Goal: Navigation & Orientation: Find specific page/section

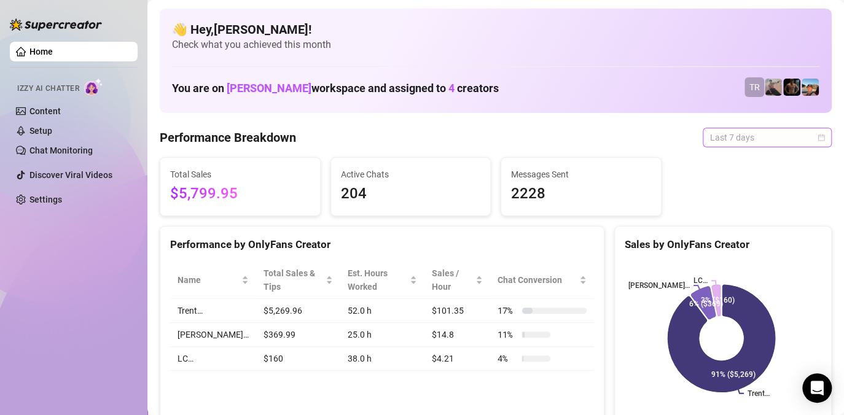
click at [752, 136] on span "Last 7 days" at bounding box center [767, 137] width 114 height 18
click at [729, 134] on span "Last 7 days" at bounding box center [767, 137] width 114 height 18
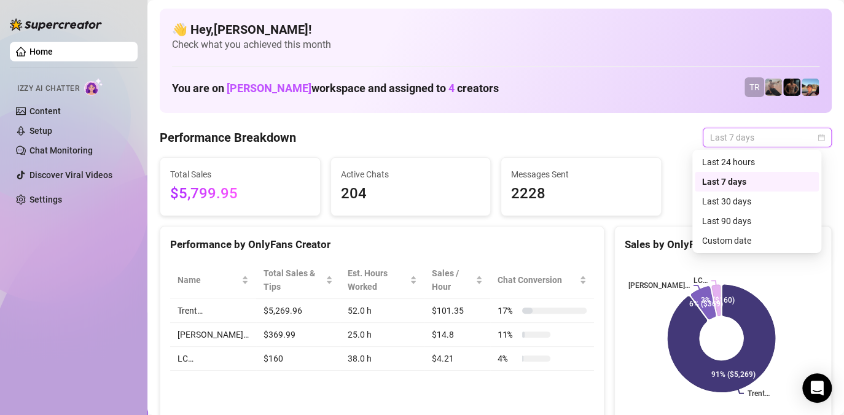
click at [729, 134] on span "Last 7 days" at bounding box center [767, 137] width 114 height 18
click at [717, 242] on div "Custom date" at bounding box center [756, 241] width 109 height 14
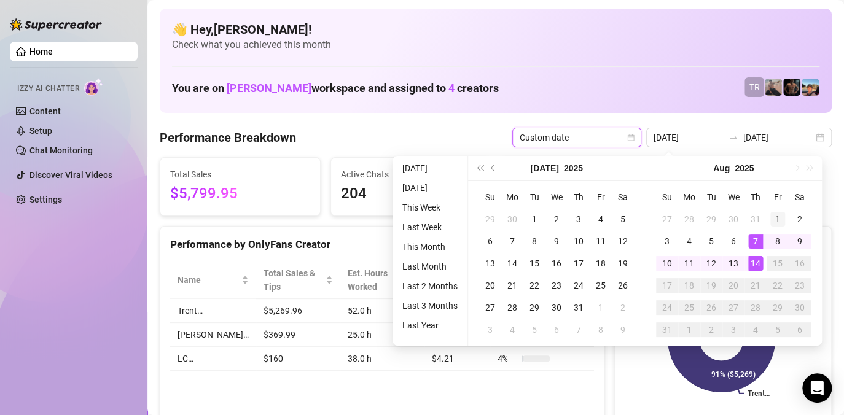
type input "[DATE]"
click at [773, 212] on div "1" at bounding box center [777, 219] width 15 height 15
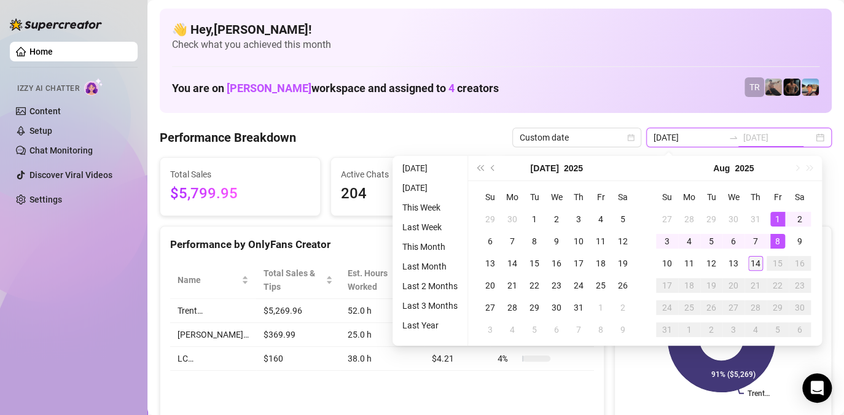
type input "[DATE]"
click at [751, 266] on div "14" at bounding box center [755, 263] width 15 height 15
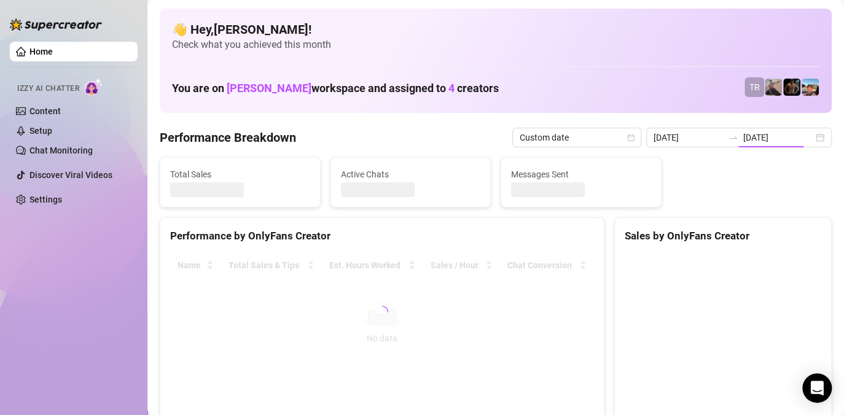
type input "[DATE]"
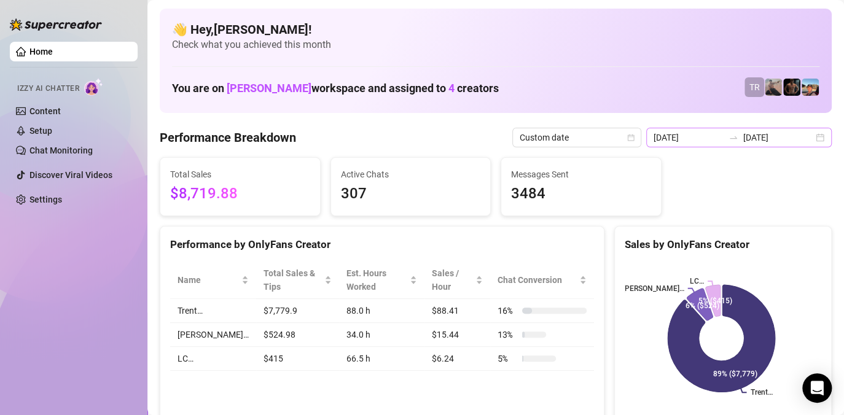
click at [723, 141] on div at bounding box center [733, 138] width 20 height 10
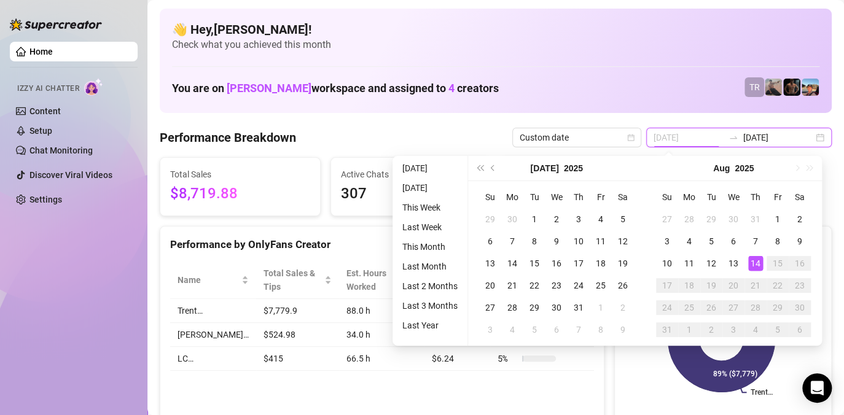
type input "[DATE]"
click at [751, 263] on div "14" at bounding box center [755, 263] width 15 height 15
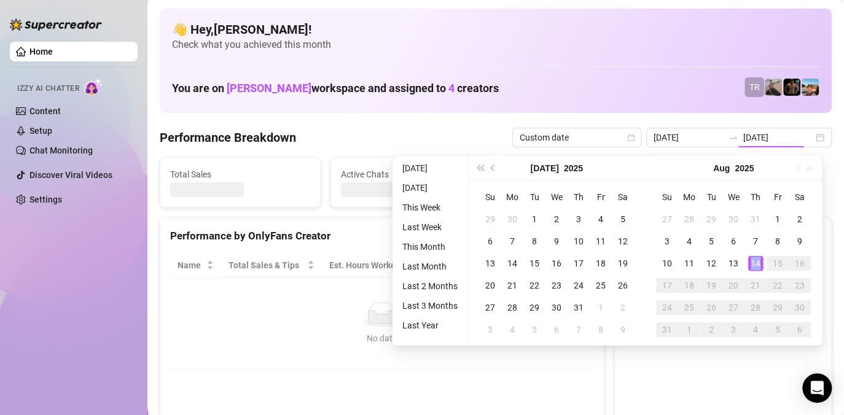
type input "[DATE]"
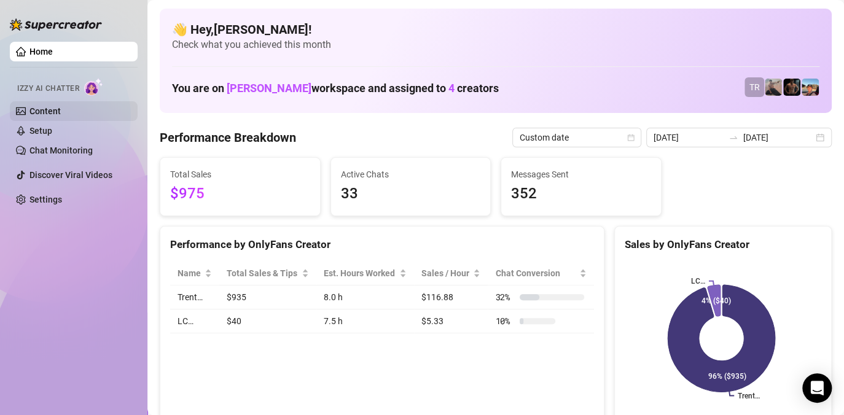
click at [48, 106] on link "Content" at bounding box center [44, 111] width 31 height 10
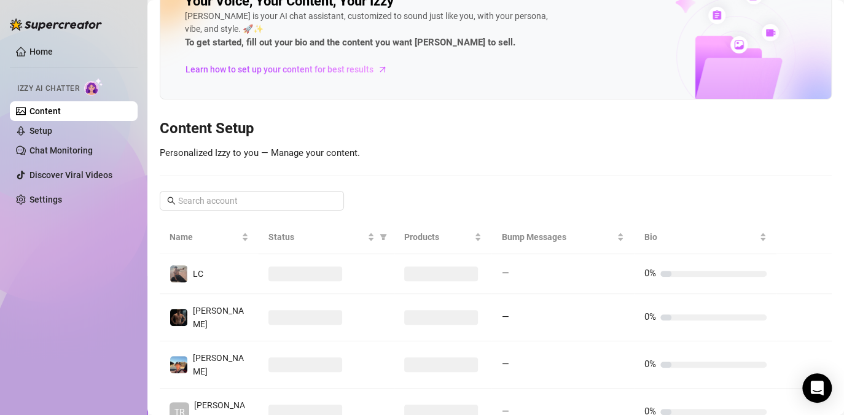
scroll to position [71, 0]
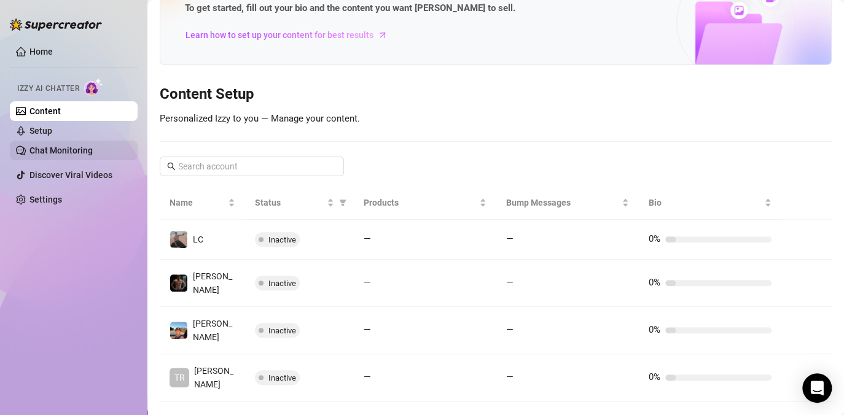
click at [63, 150] on link "Chat Monitoring" at bounding box center [60, 151] width 63 height 10
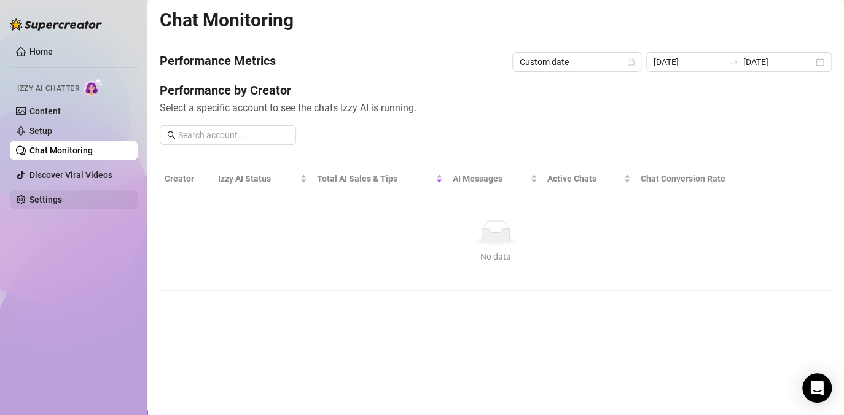
click at [49, 195] on link "Settings" at bounding box center [45, 200] width 33 height 10
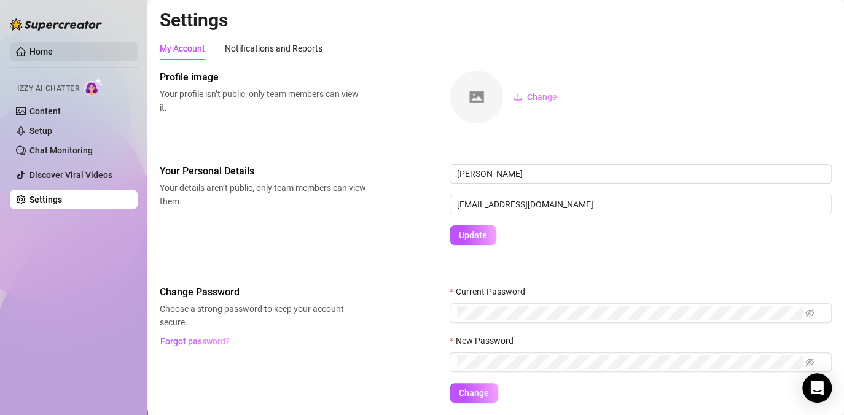
click at [29, 48] on link "Home" at bounding box center [40, 52] width 23 height 10
